Goal: Task Accomplishment & Management: Use online tool/utility

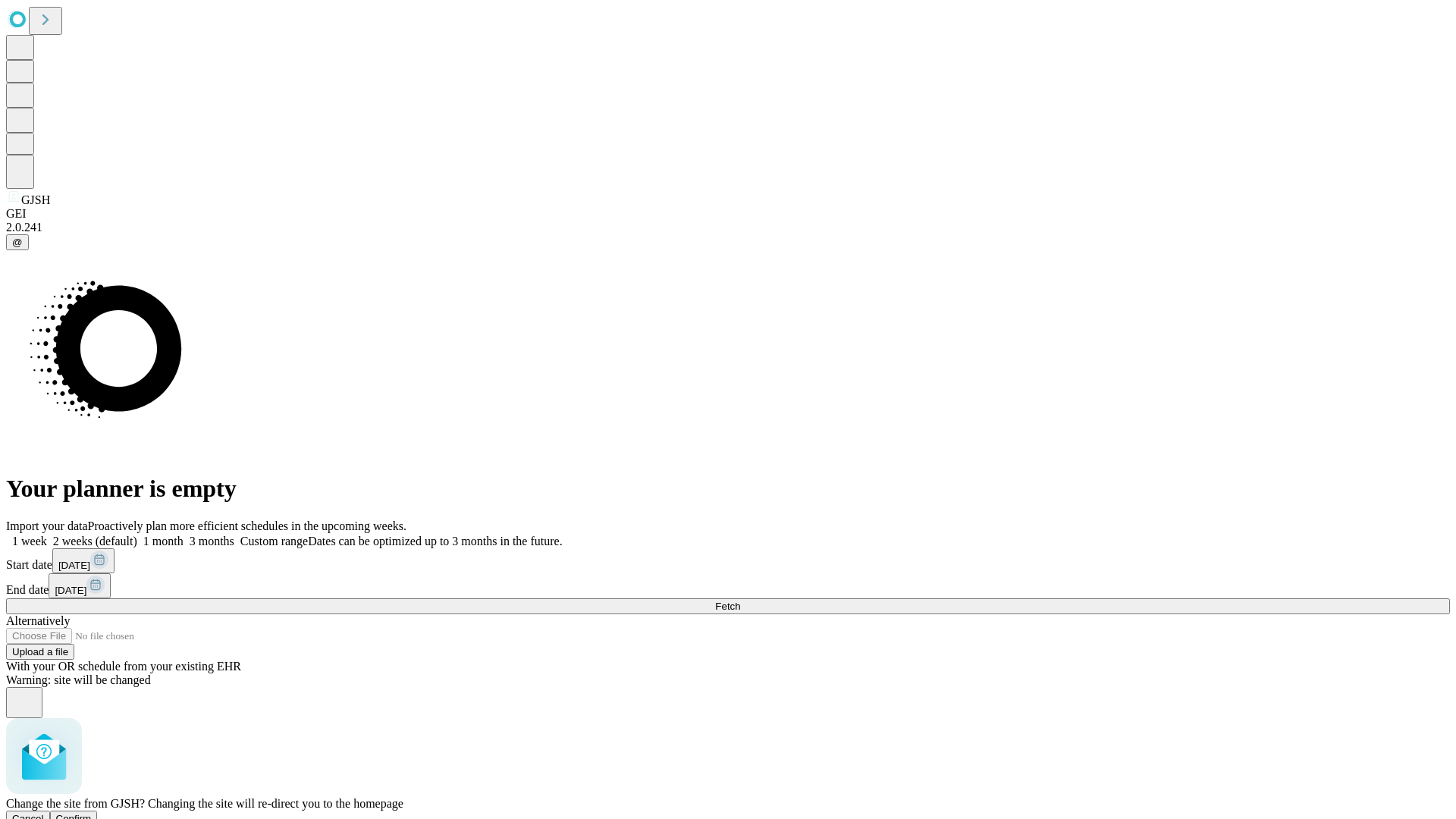
click at [91, 813] on span "Confirm" at bounding box center [74, 818] width 36 height 12
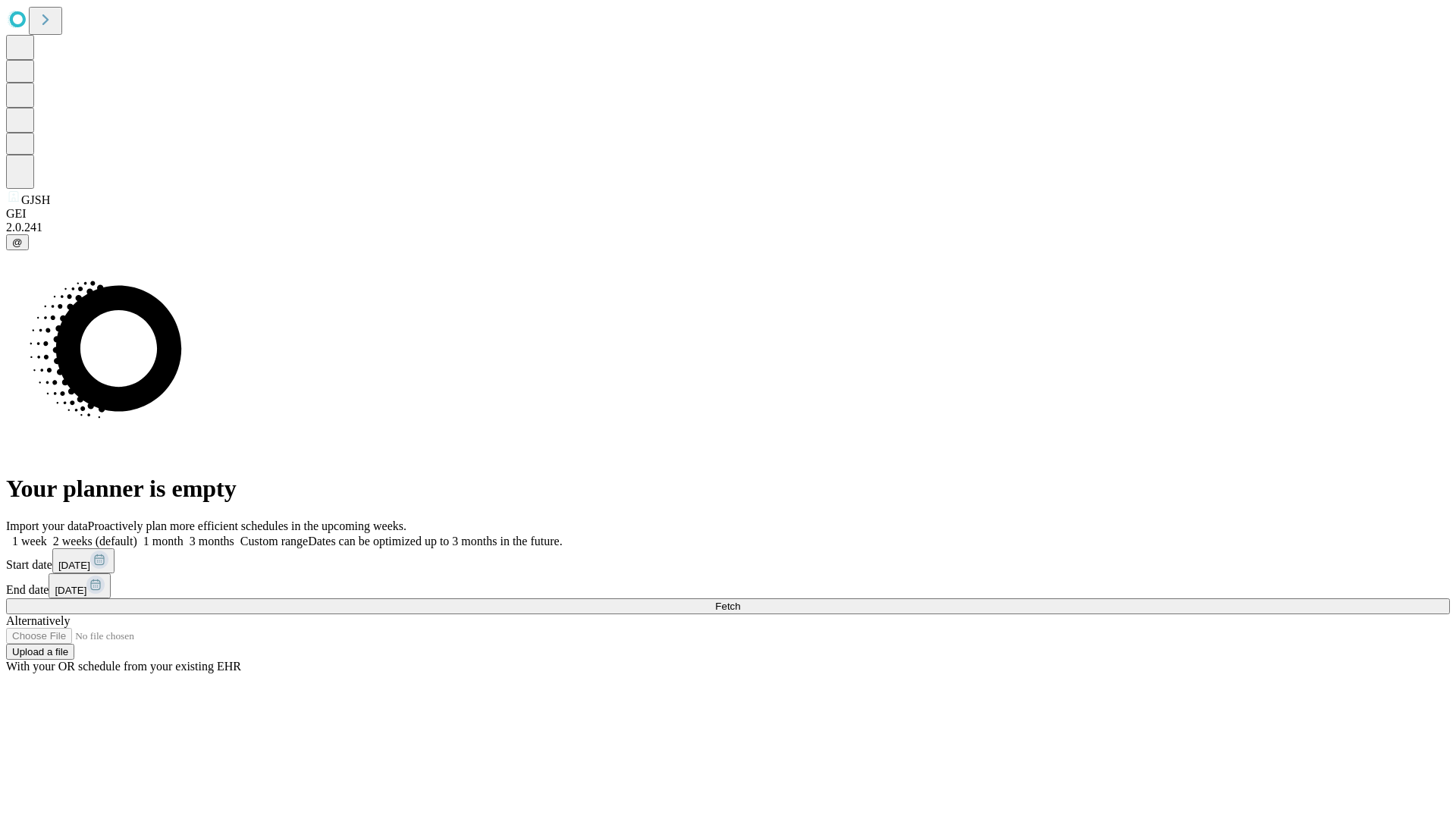
click at [137, 534] on label "2 weeks (default)" at bounding box center [92, 541] width 90 height 13
click at [740, 601] on span "Fetch" at bounding box center [727, 606] width 25 height 12
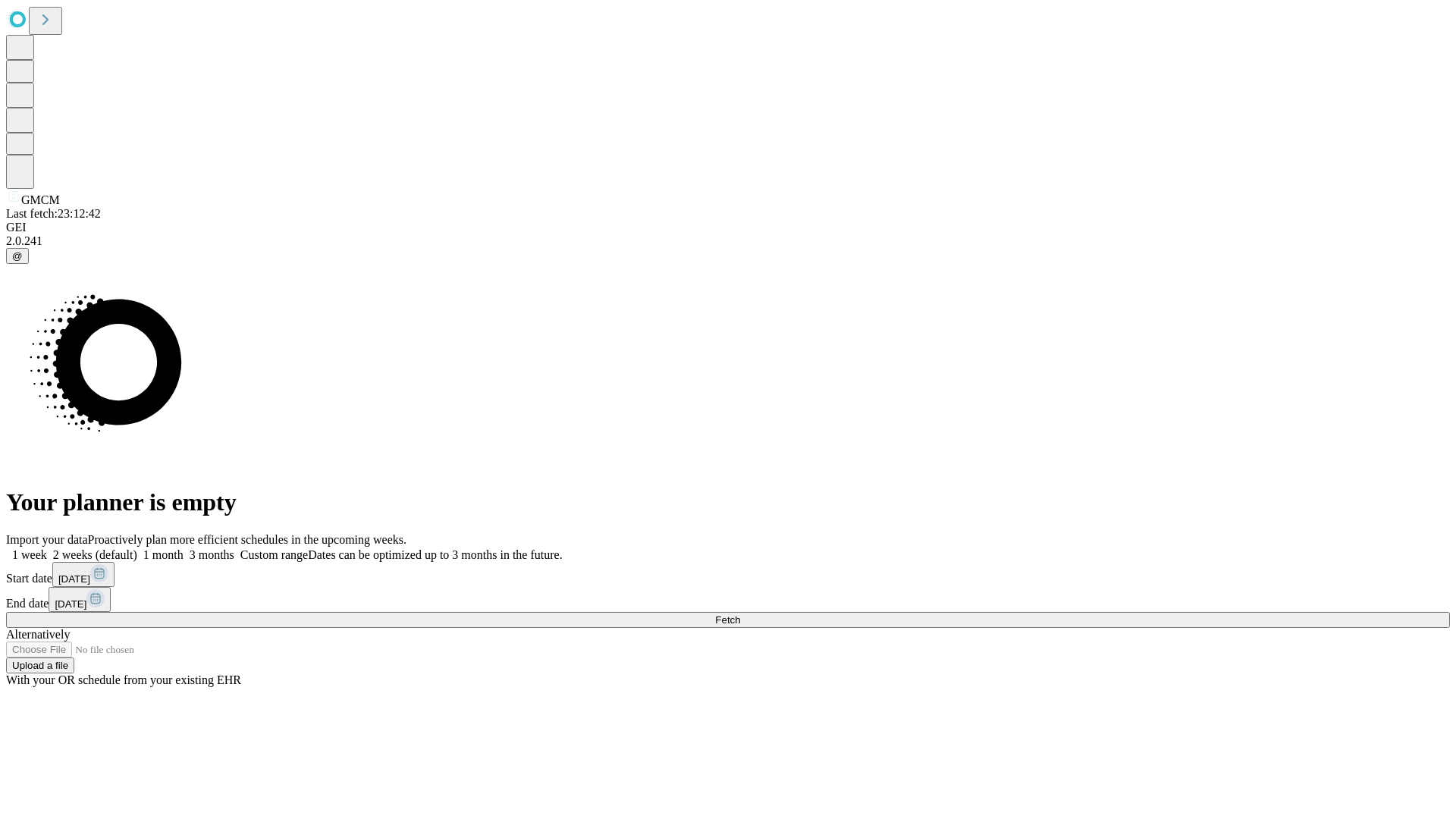
click at [137, 548] on label "2 weeks (default)" at bounding box center [92, 555] width 90 height 13
click at [740, 614] on span "Fetch" at bounding box center [727, 620] width 25 height 12
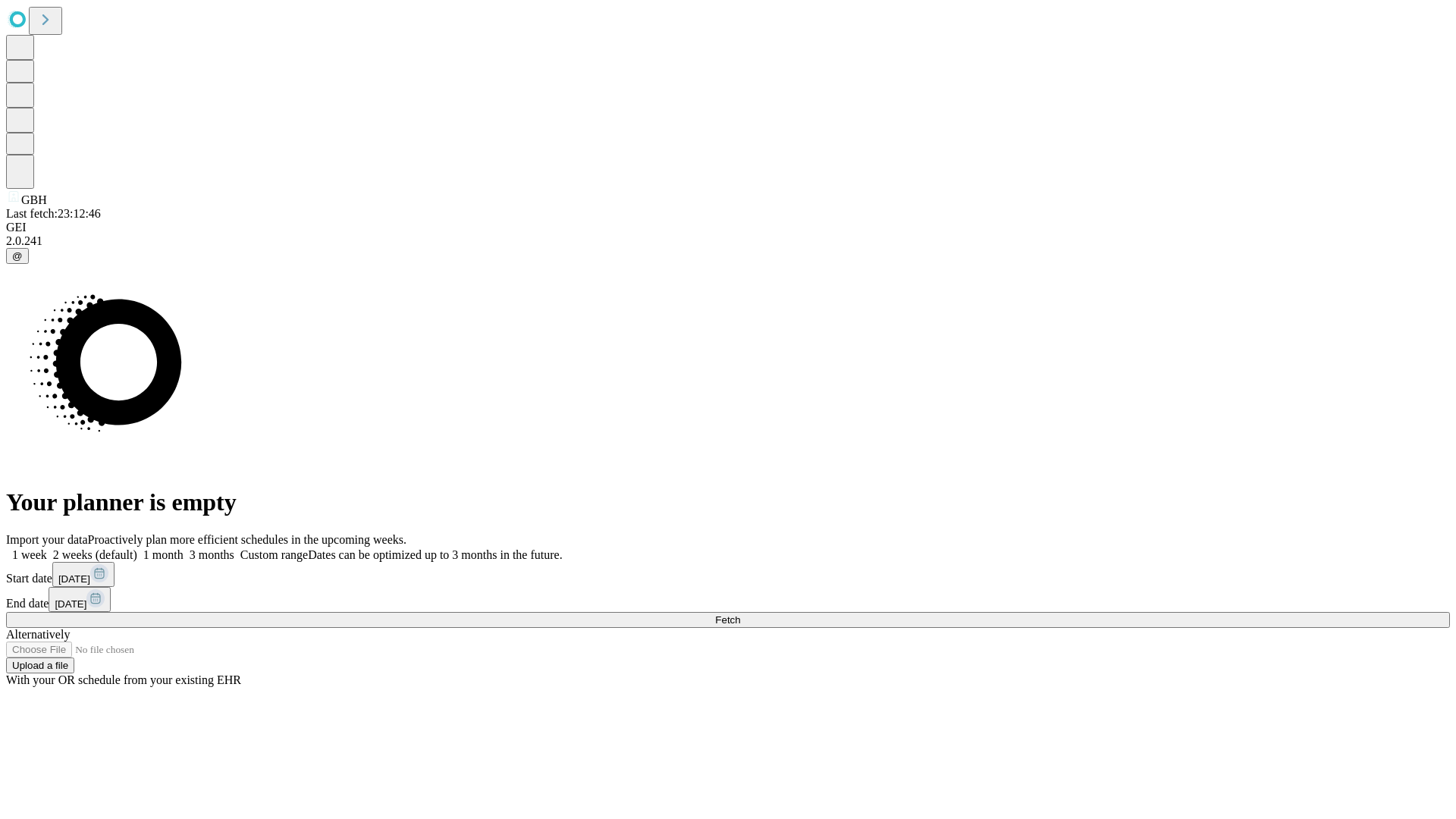
click at [137, 548] on label "2 weeks (default)" at bounding box center [92, 555] width 90 height 13
click at [740, 614] on span "Fetch" at bounding box center [727, 620] width 25 height 12
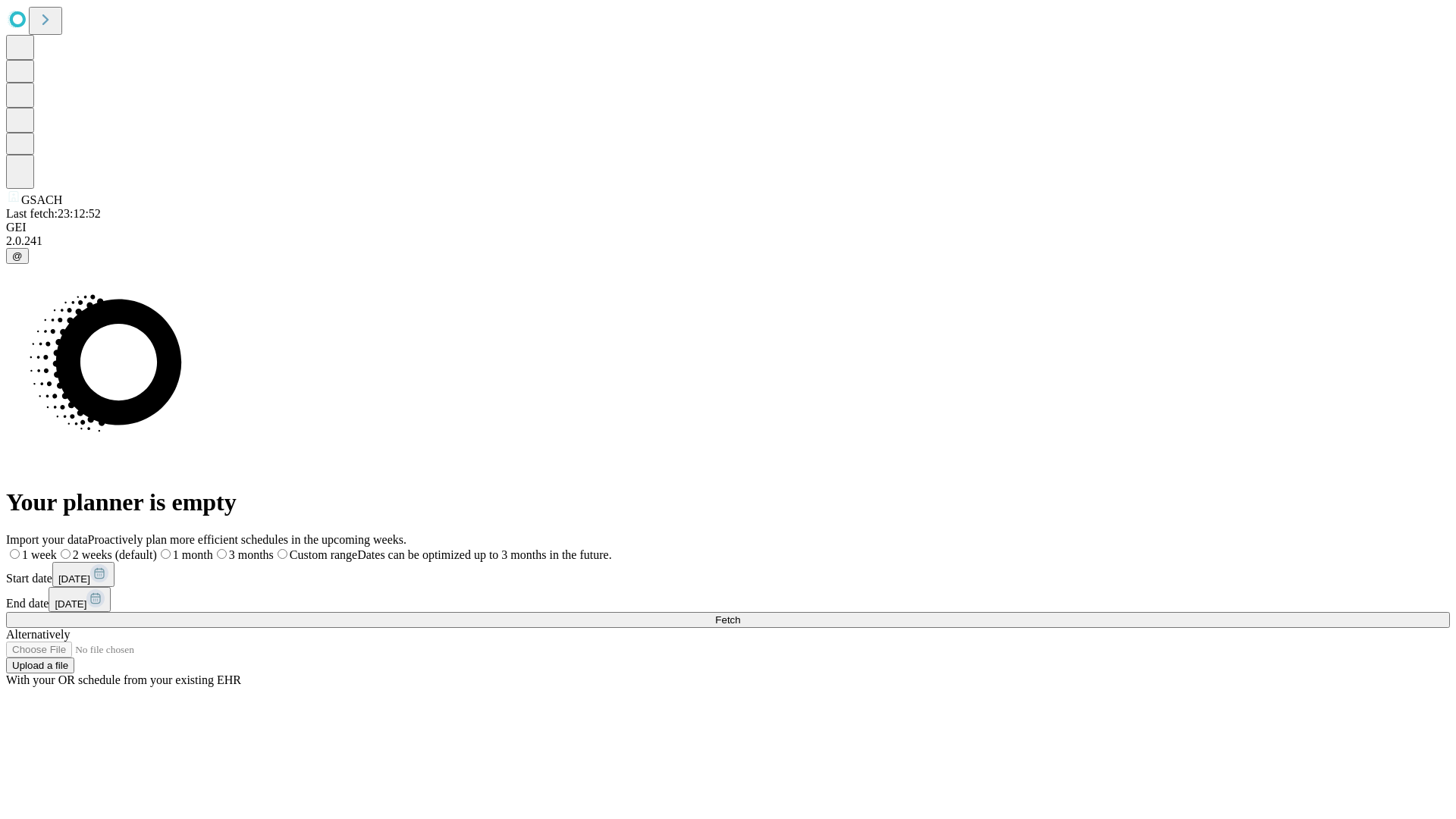
click at [740, 614] on span "Fetch" at bounding box center [727, 620] width 25 height 12
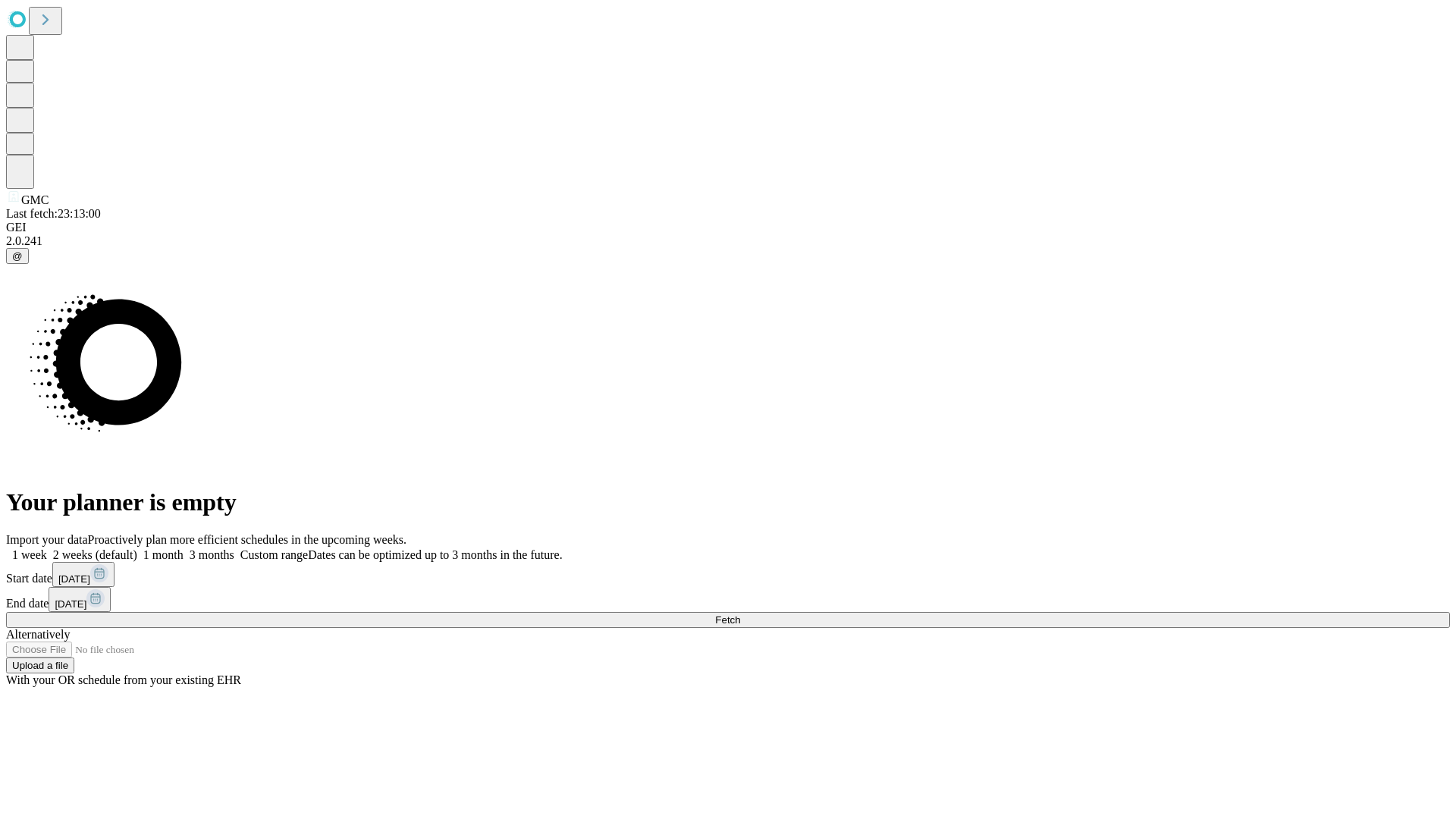
click at [740, 614] on span "Fetch" at bounding box center [727, 620] width 25 height 12
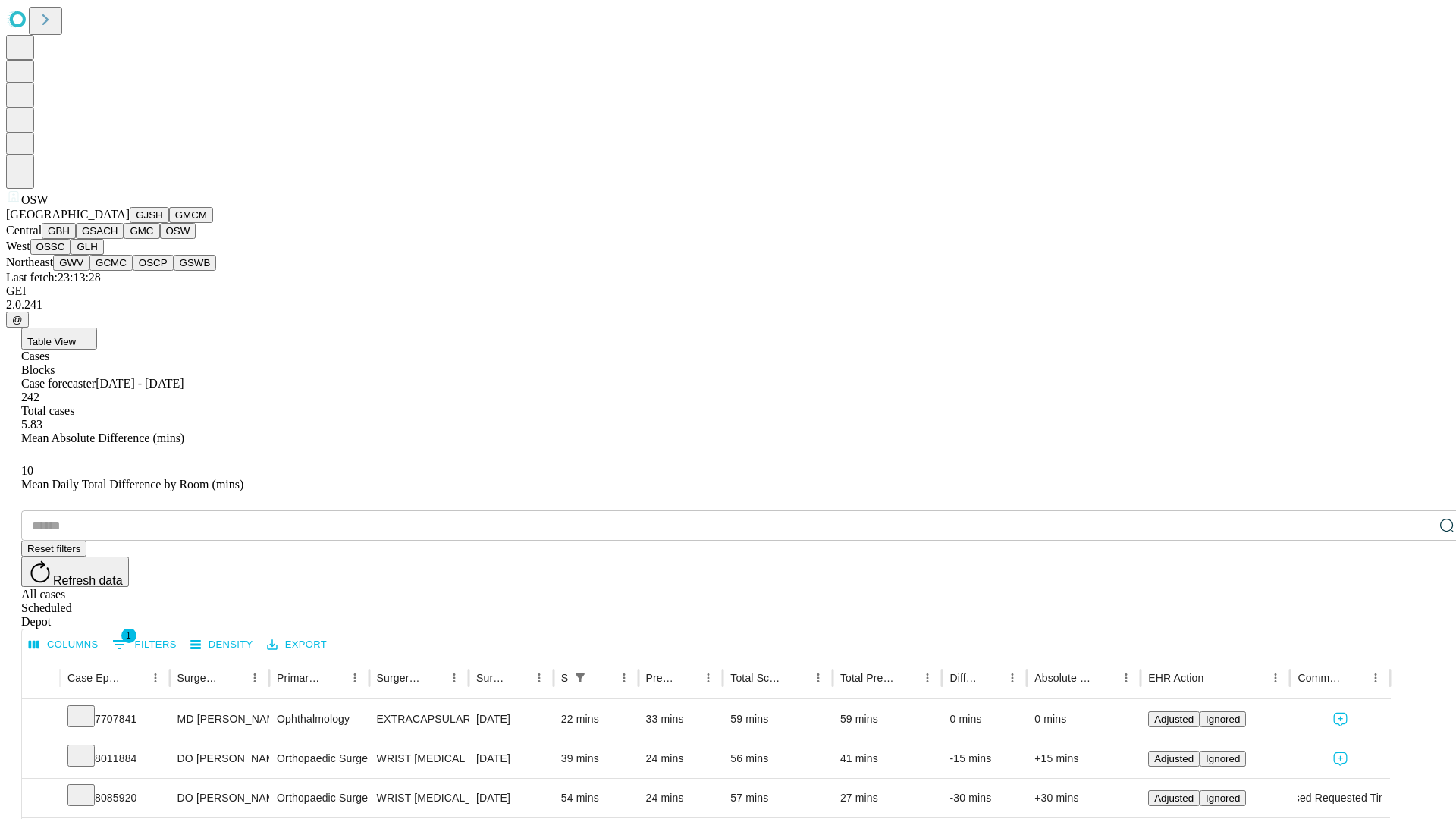
click at [71, 255] on button "OSSC" at bounding box center [50, 247] width 41 height 16
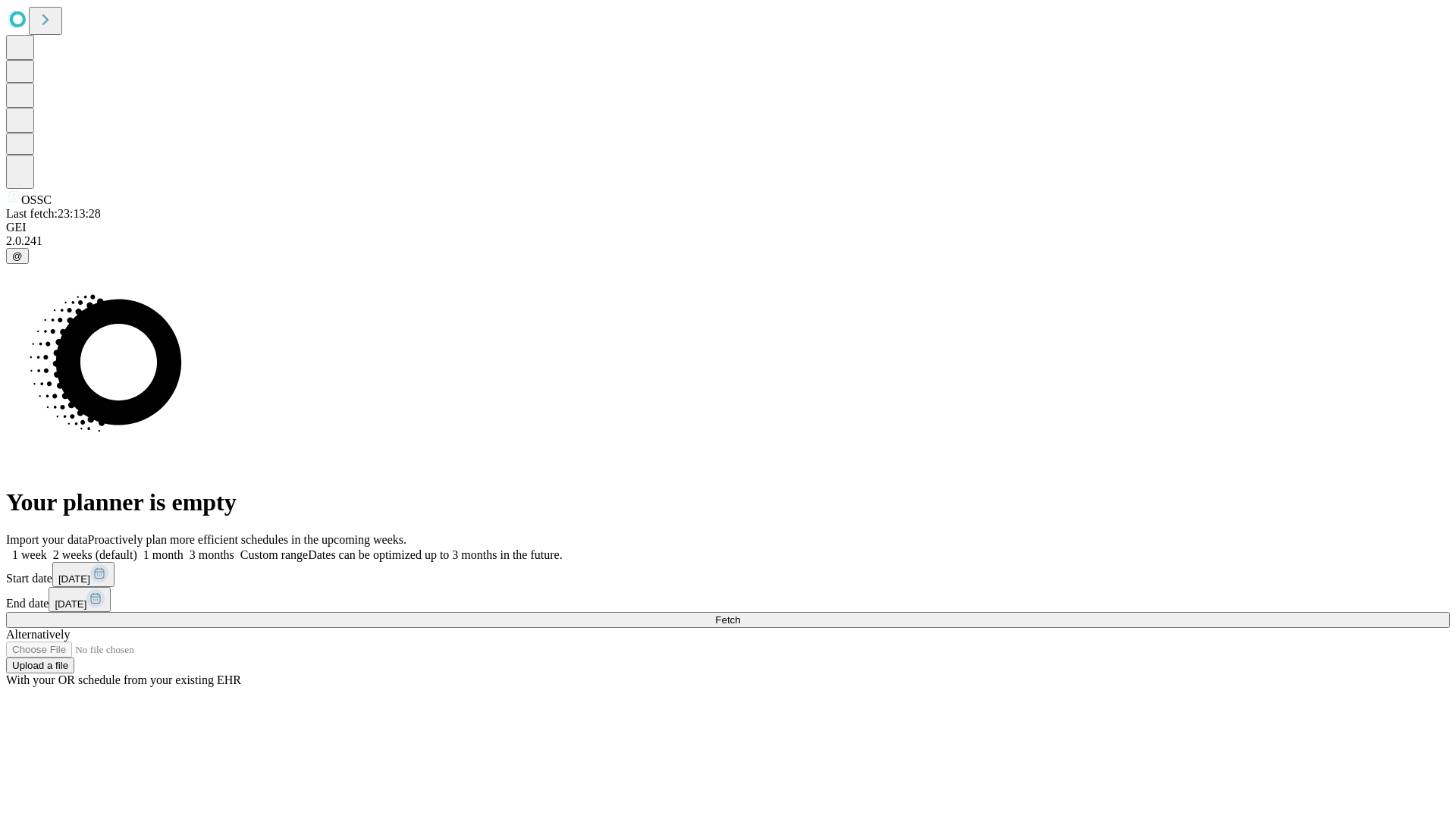
click at [137, 548] on label "2 weeks (default)" at bounding box center [92, 555] width 90 height 13
click at [740, 614] on span "Fetch" at bounding box center [727, 620] width 25 height 12
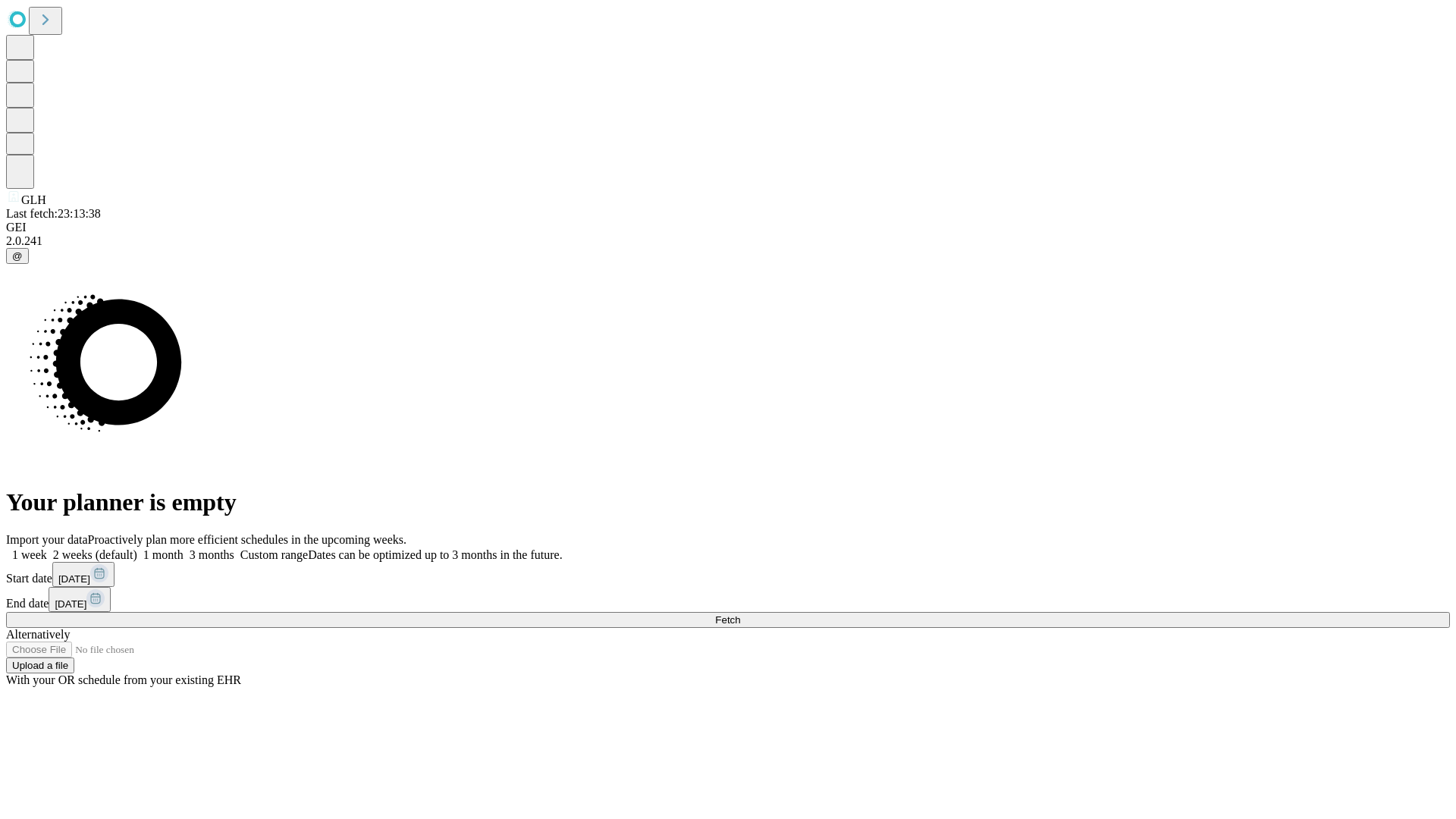
click at [137, 548] on label "2 weeks (default)" at bounding box center [92, 555] width 90 height 13
click at [740, 614] on span "Fetch" at bounding box center [727, 620] width 25 height 12
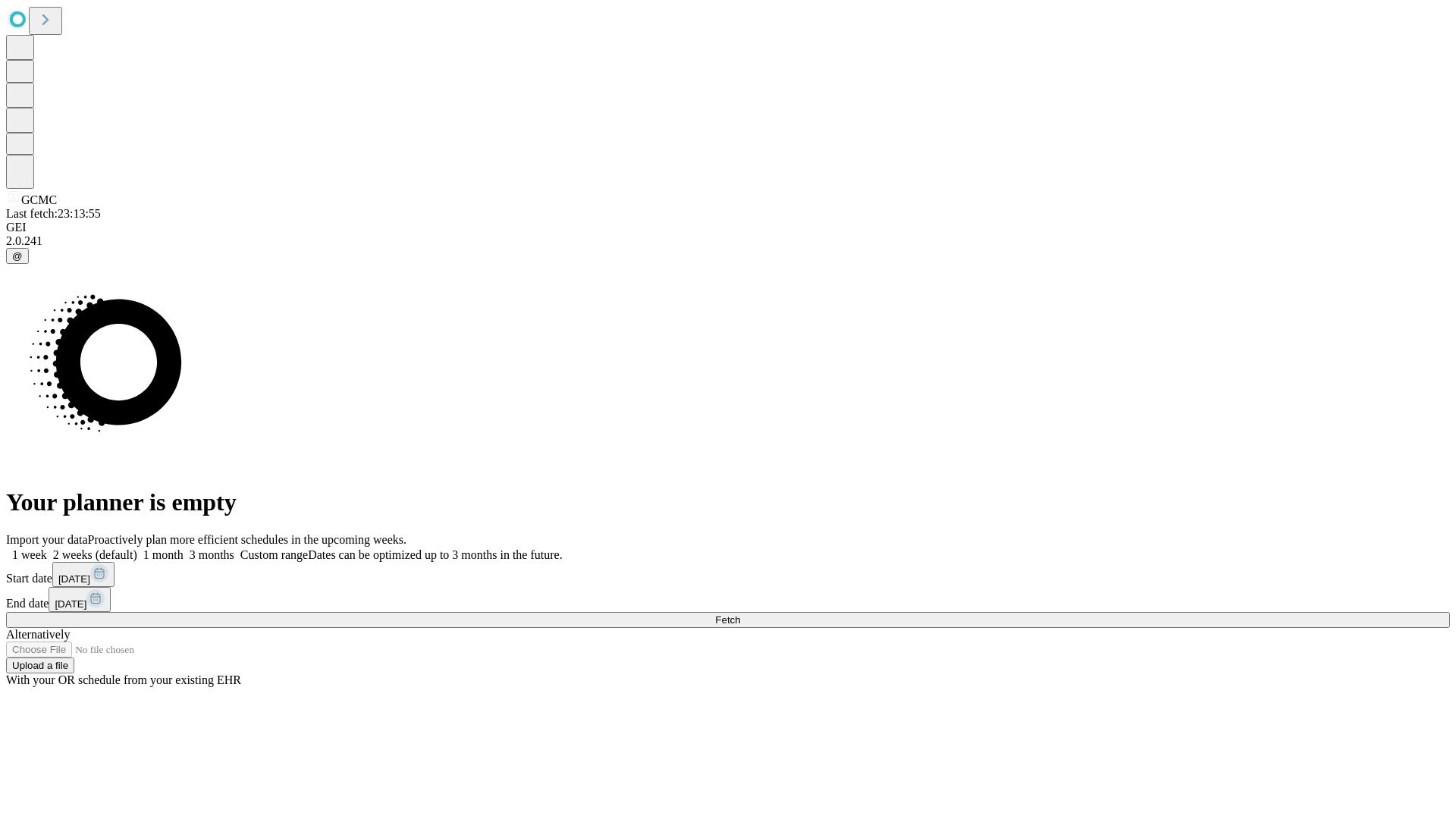
click at [137, 548] on label "2 weeks (default)" at bounding box center [92, 555] width 90 height 13
click at [740, 614] on span "Fetch" at bounding box center [727, 620] width 25 height 12
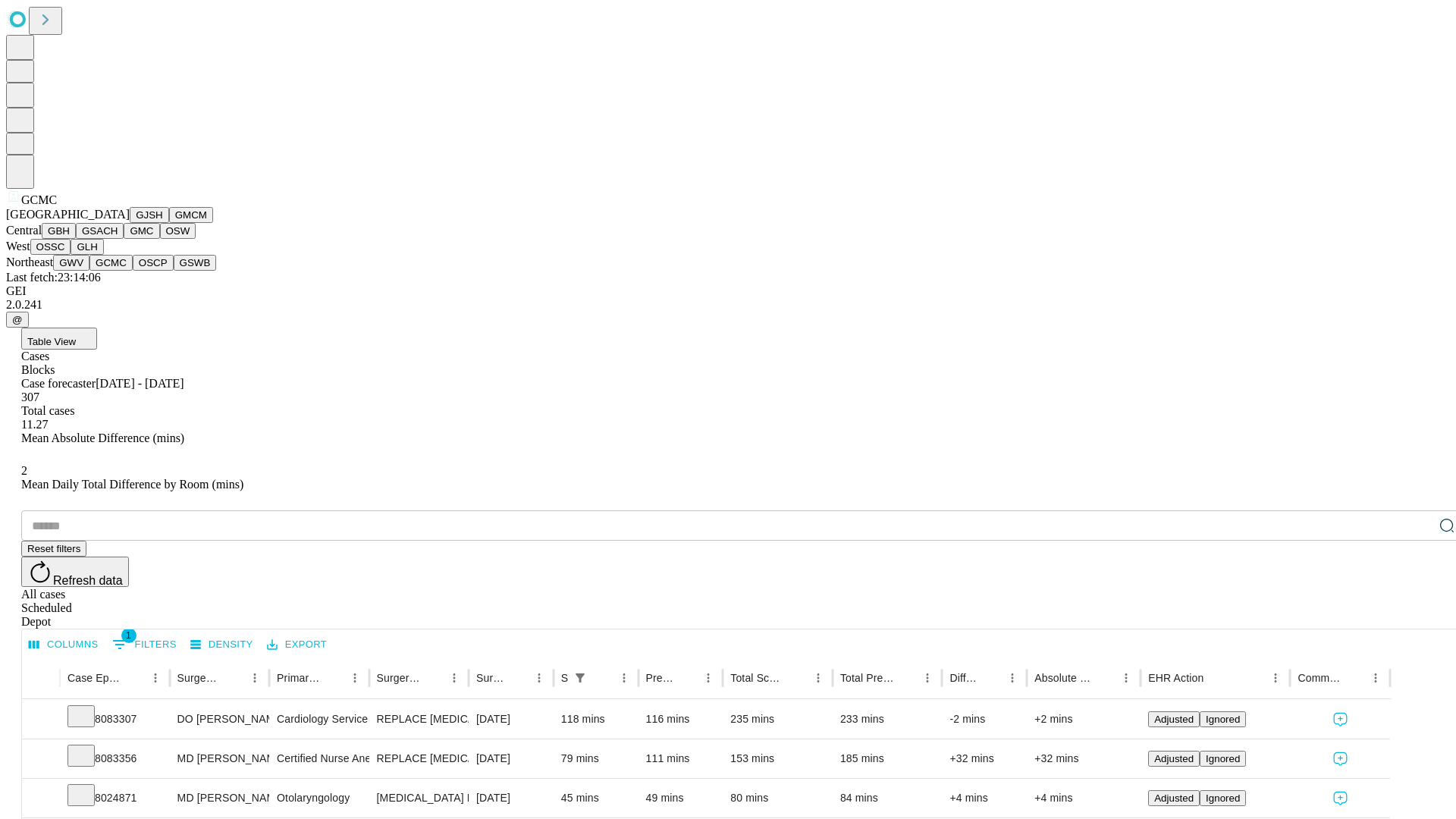
click at [133, 271] on button "OSCP" at bounding box center [153, 263] width 41 height 16
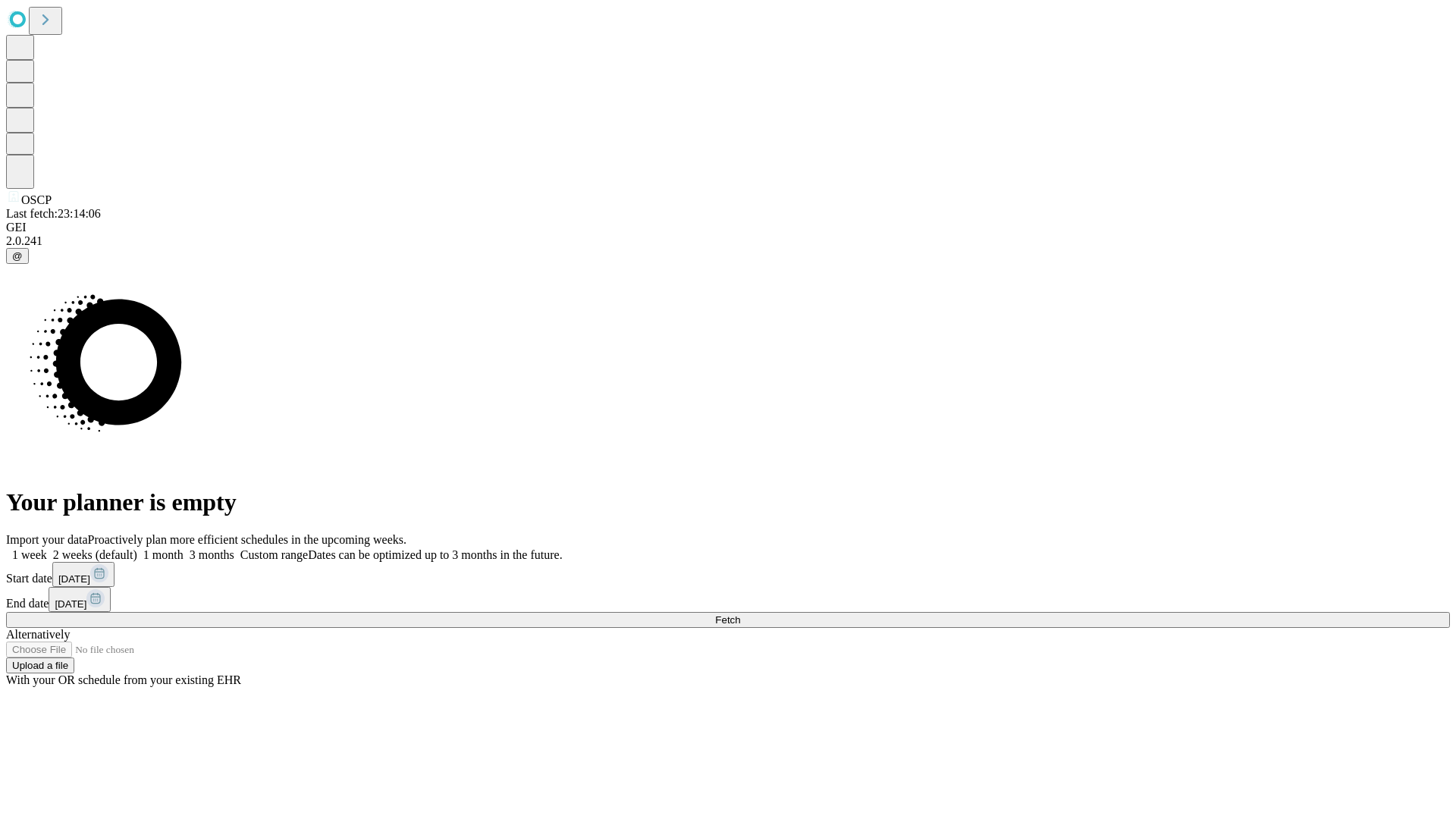
click at [137, 548] on label "2 weeks (default)" at bounding box center [92, 555] width 90 height 13
click at [740, 614] on span "Fetch" at bounding box center [727, 620] width 25 height 12
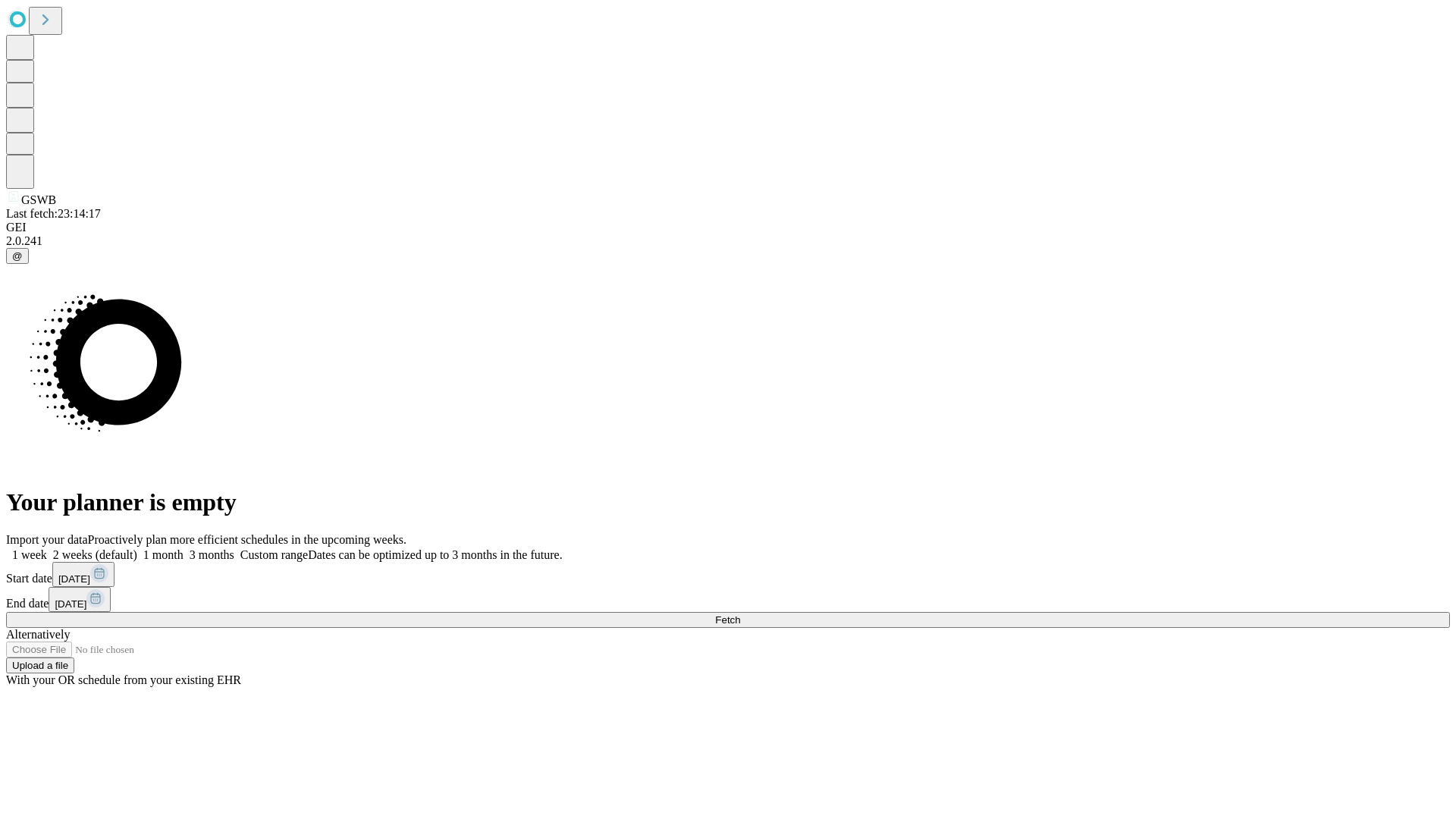
click at [137, 548] on label "2 weeks (default)" at bounding box center [92, 555] width 90 height 13
click at [740, 614] on span "Fetch" at bounding box center [727, 620] width 25 height 12
